Goal: Task Accomplishment & Management: Use online tool/utility

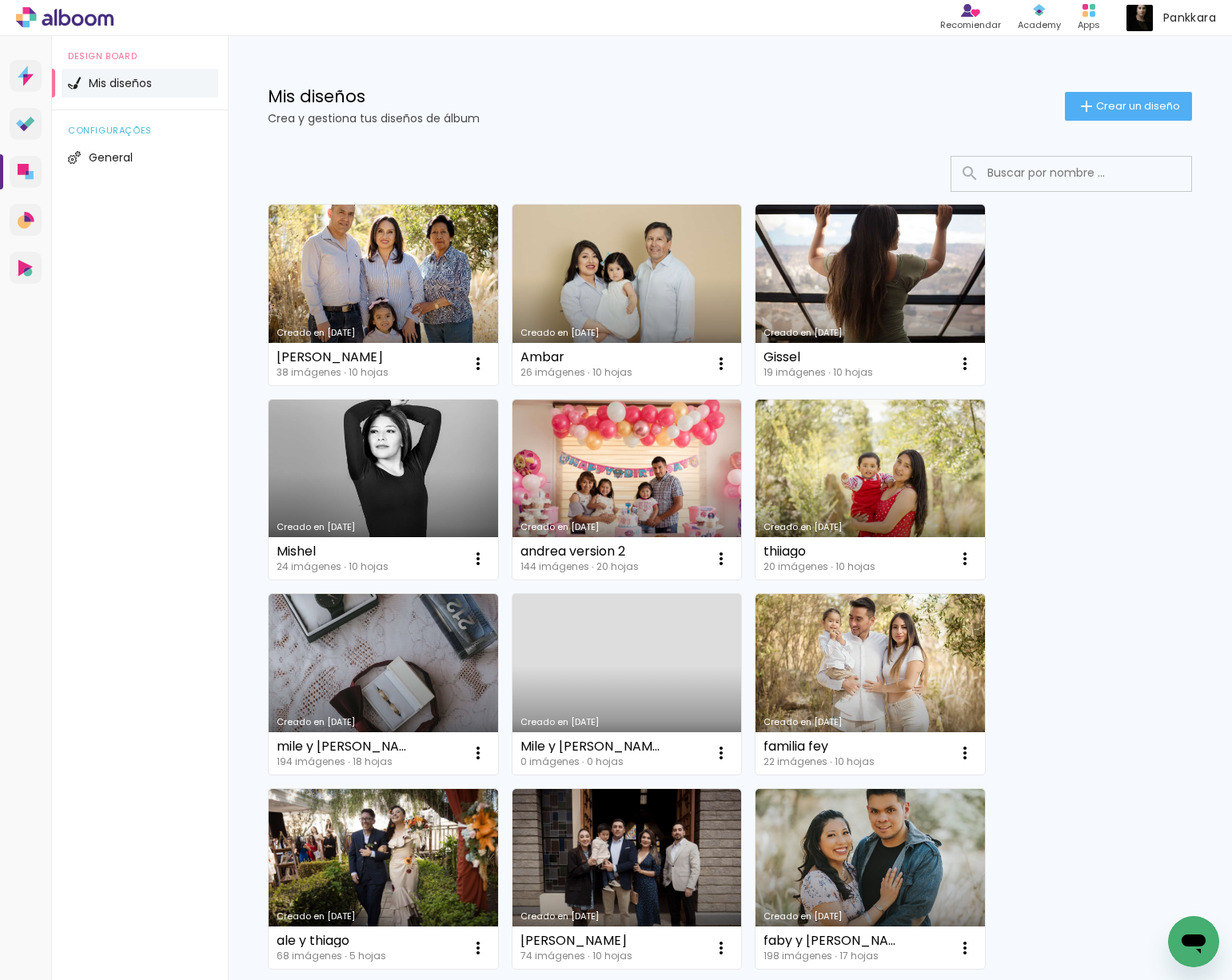
drag, startPoint x: 431, startPoint y: 654, endPoint x: 443, endPoint y: 646, distance: 14.4
click at [430, 654] on link "Creado en [DATE]" at bounding box center [383, 685] width 229 height 181
